Goal: Find contact information: Find contact information

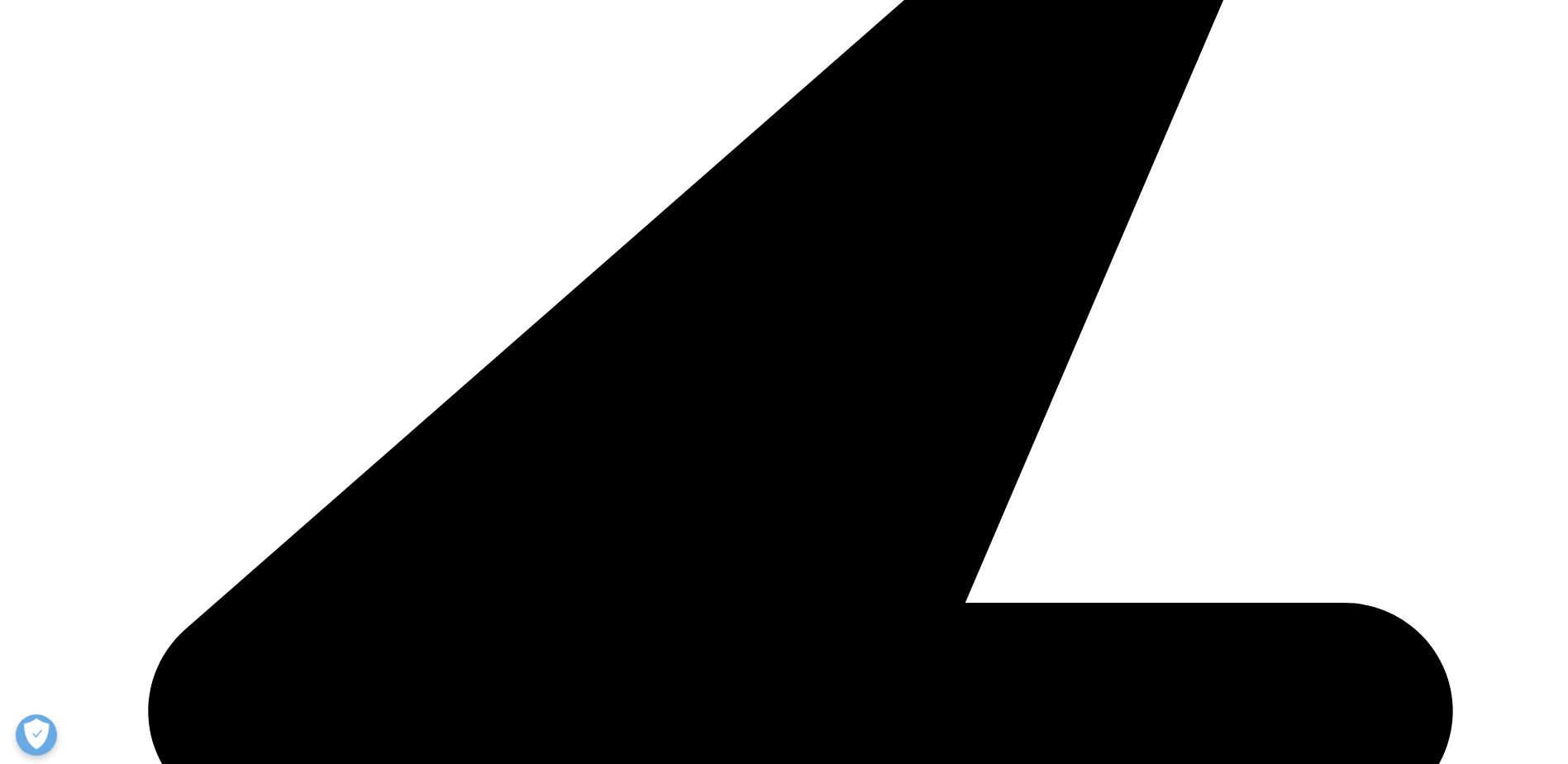
scroll to position [381, 0]
